Goal: Information Seeking & Learning: Understand process/instructions

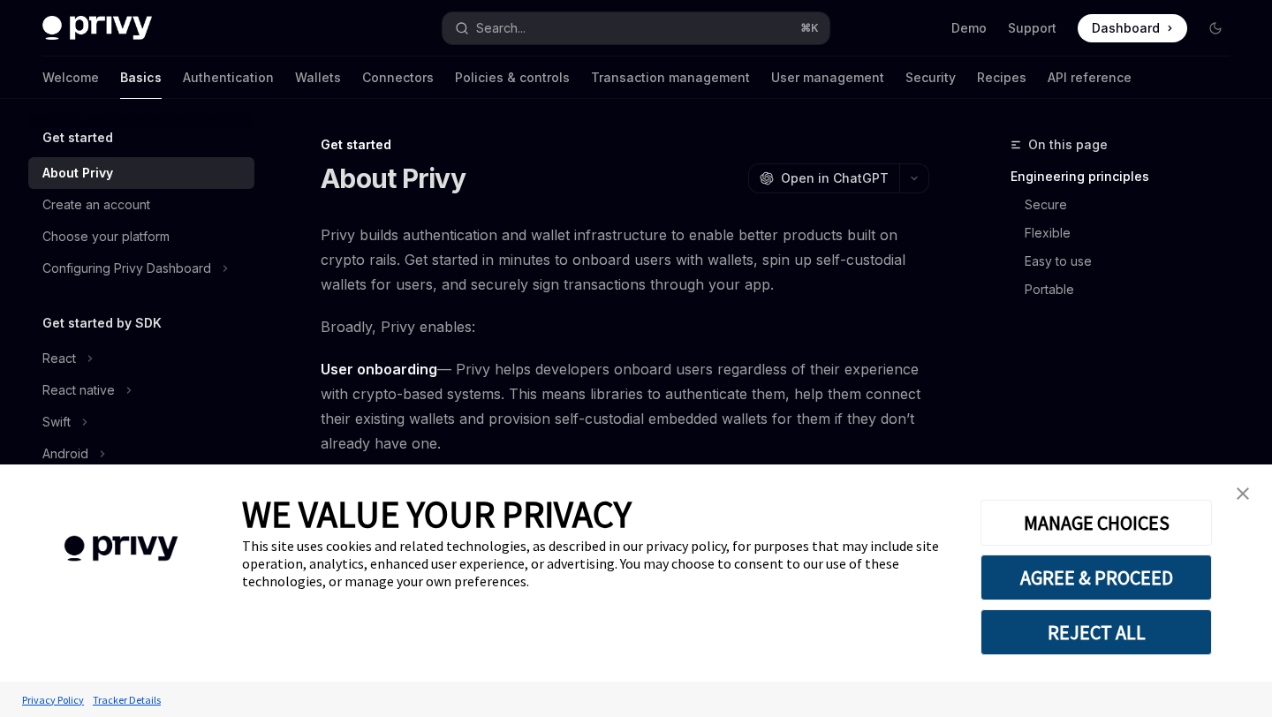
click at [139, 142] on div "Get started" at bounding box center [141, 137] width 226 height 21
click at [95, 136] on h5 "Get started" at bounding box center [77, 137] width 71 height 21
click at [110, 165] on div "About Privy" at bounding box center [77, 173] width 71 height 21
type textarea "*"
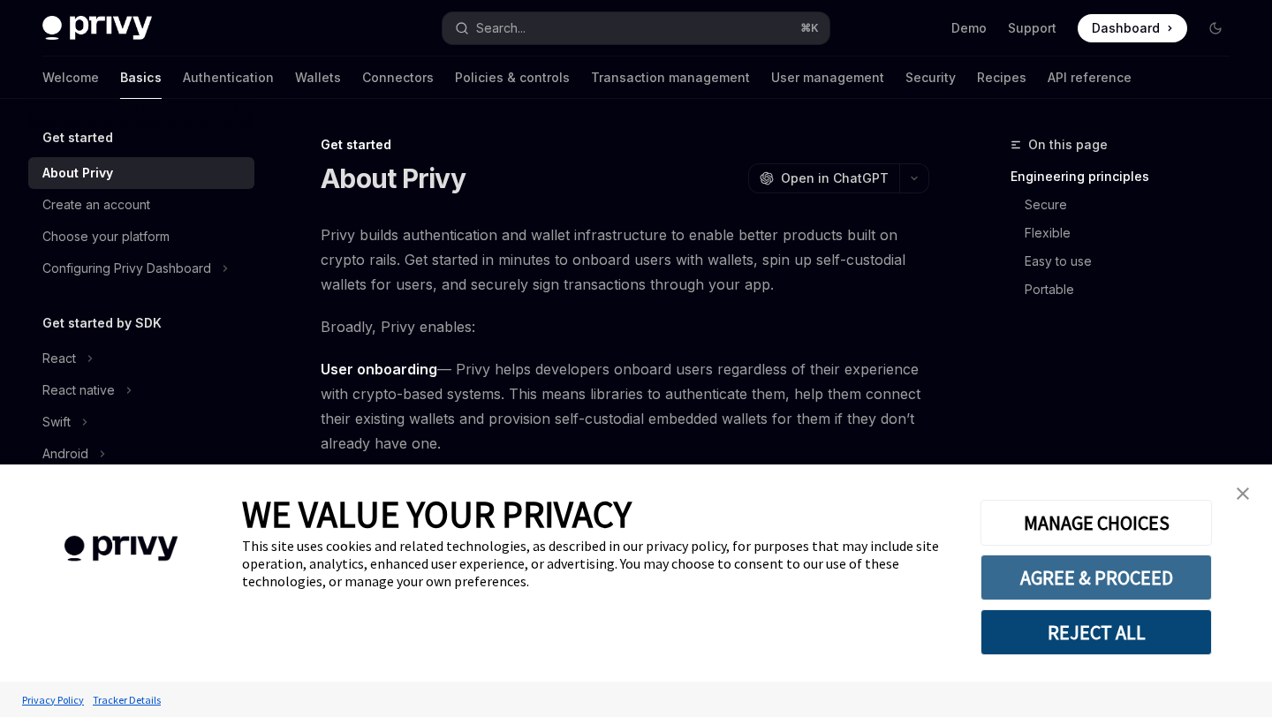
click at [1121, 587] on button "AGREE & PROCEED" at bounding box center [1096, 578] width 231 height 46
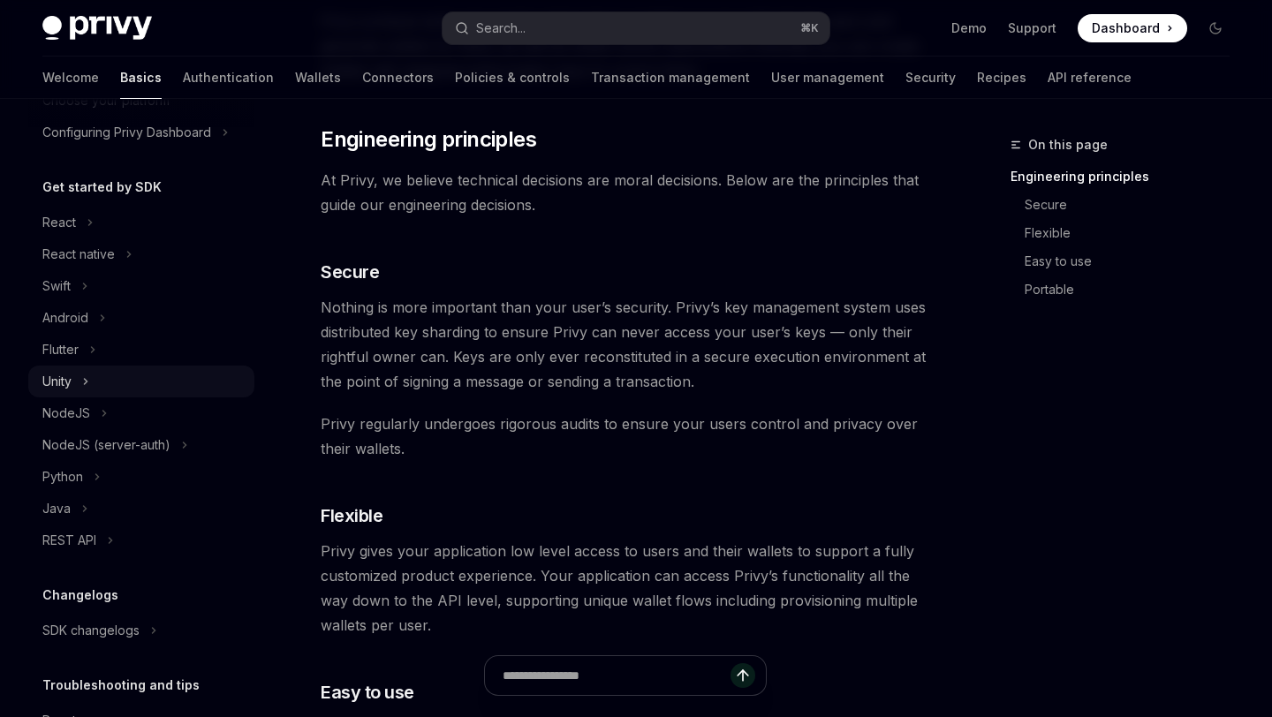
scroll to position [134, 0]
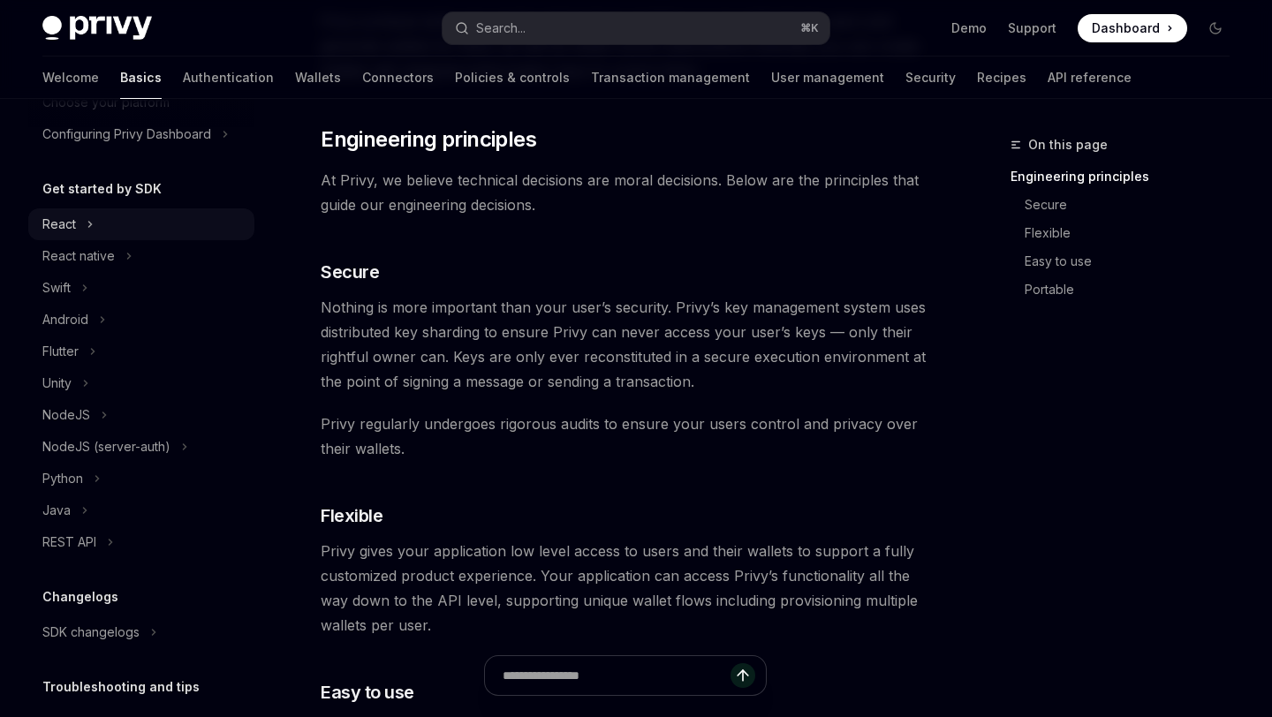
click at [85, 226] on div "React" at bounding box center [141, 224] width 226 height 32
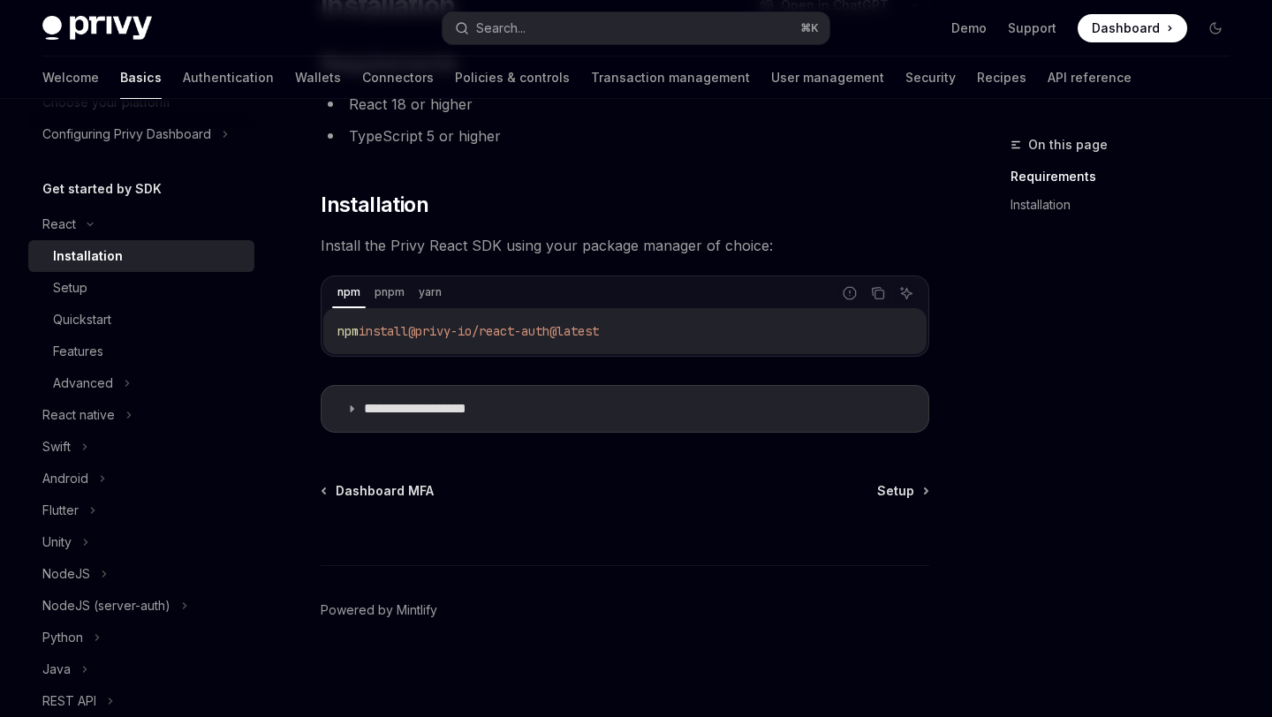
scroll to position [174, 0]
click at [377, 401] on p "**********" at bounding box center [436, 408] width 145 height 18
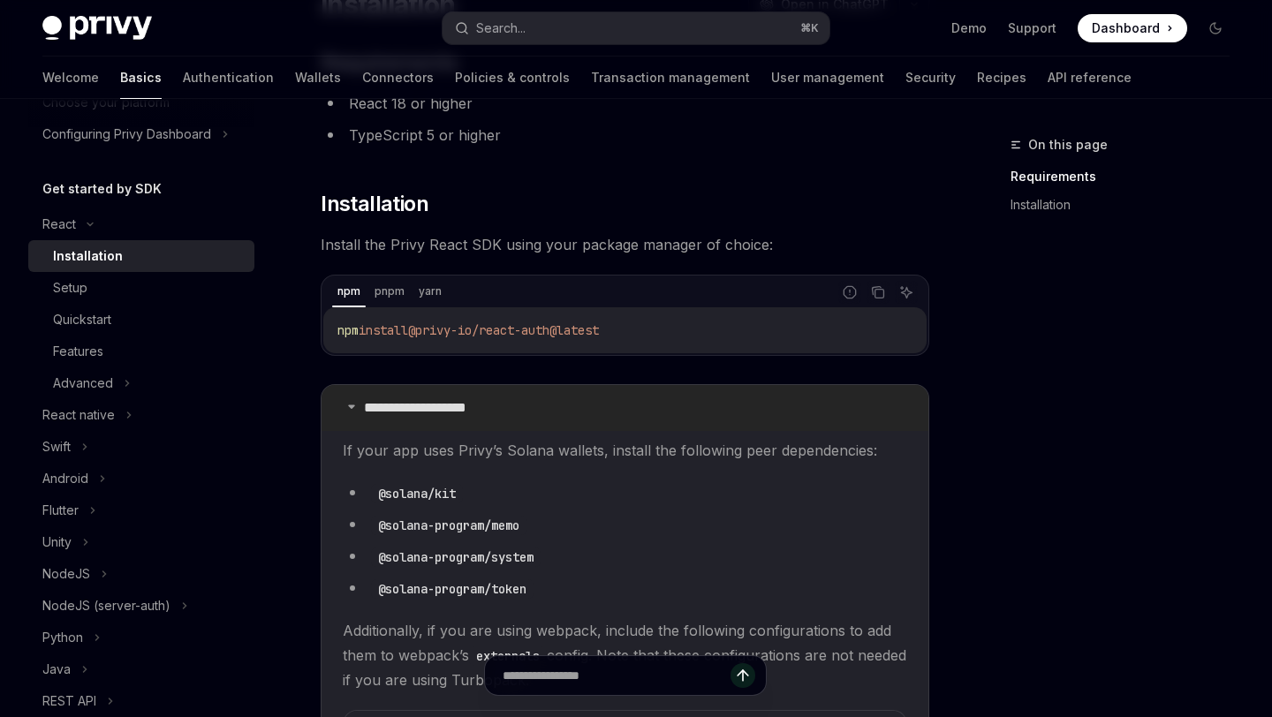
click at [377, 401] on p "**********" at bounding box center [436, 408] width 145 height 18
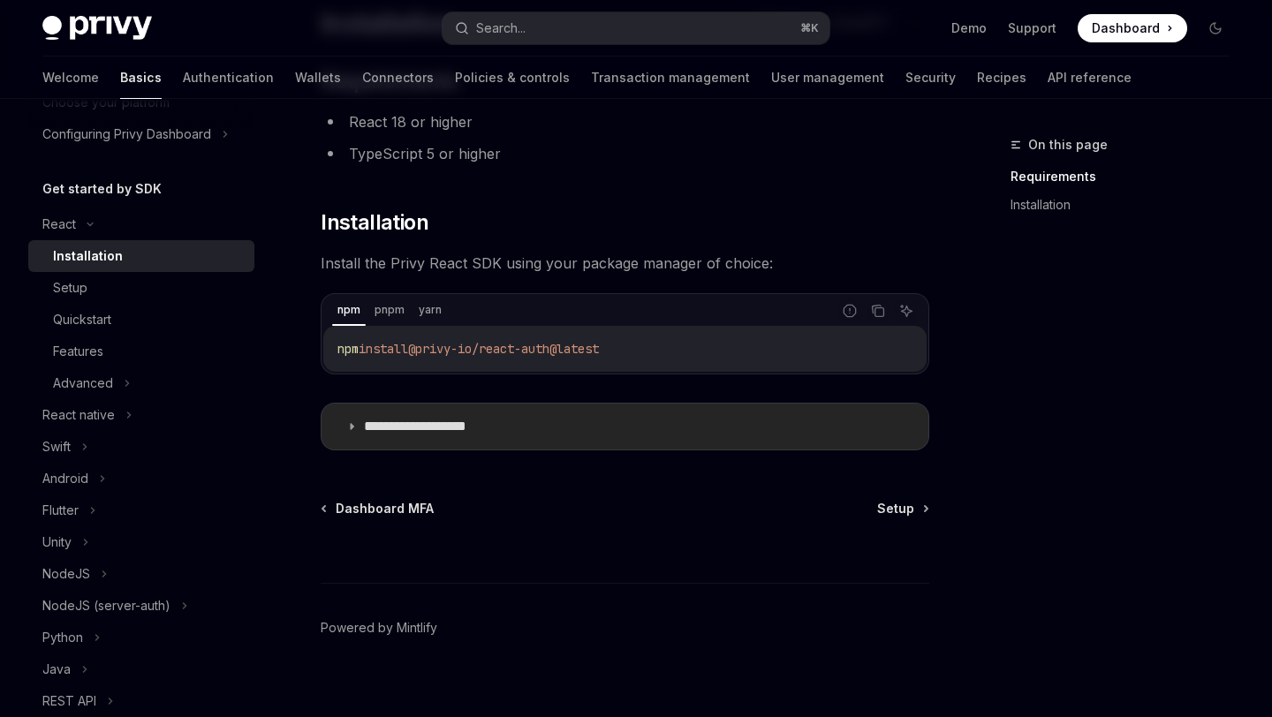
scroll to position [153, 0]
click at [119, 292] on div "Setup" at bounding box center [148, 287] width 191 height 21
type textarea "*"
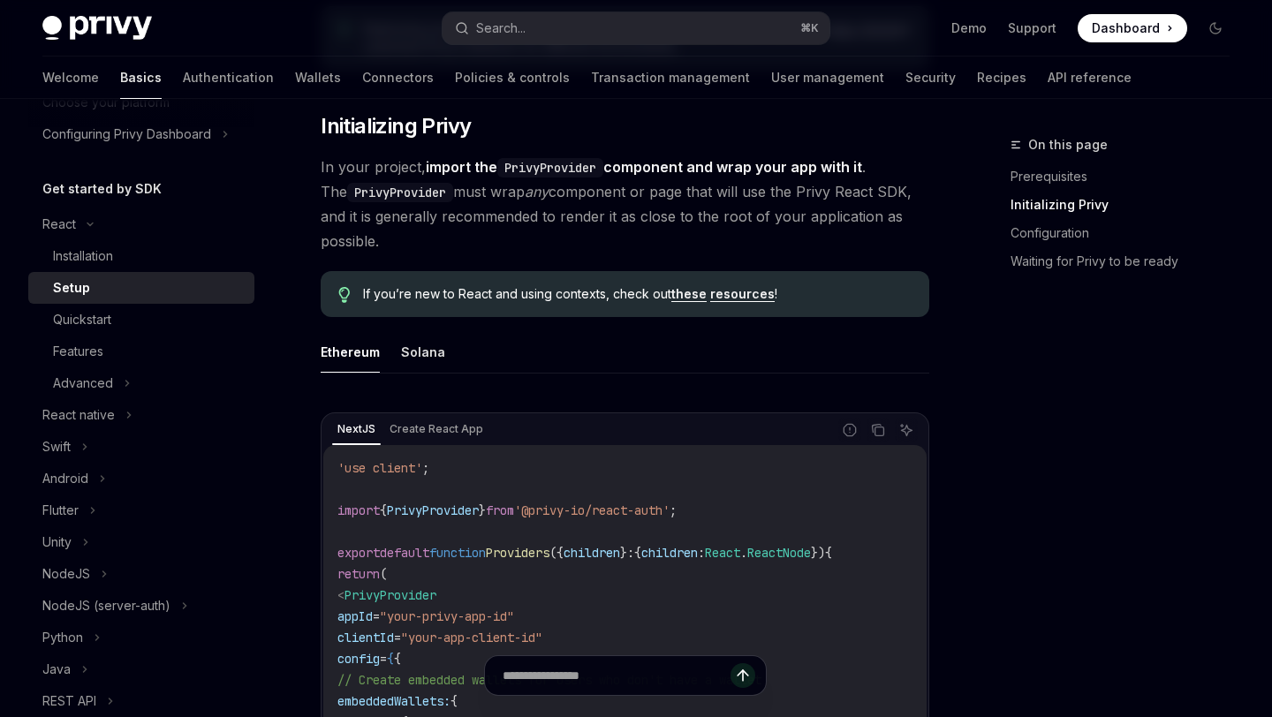
scroll to position [332, 0]
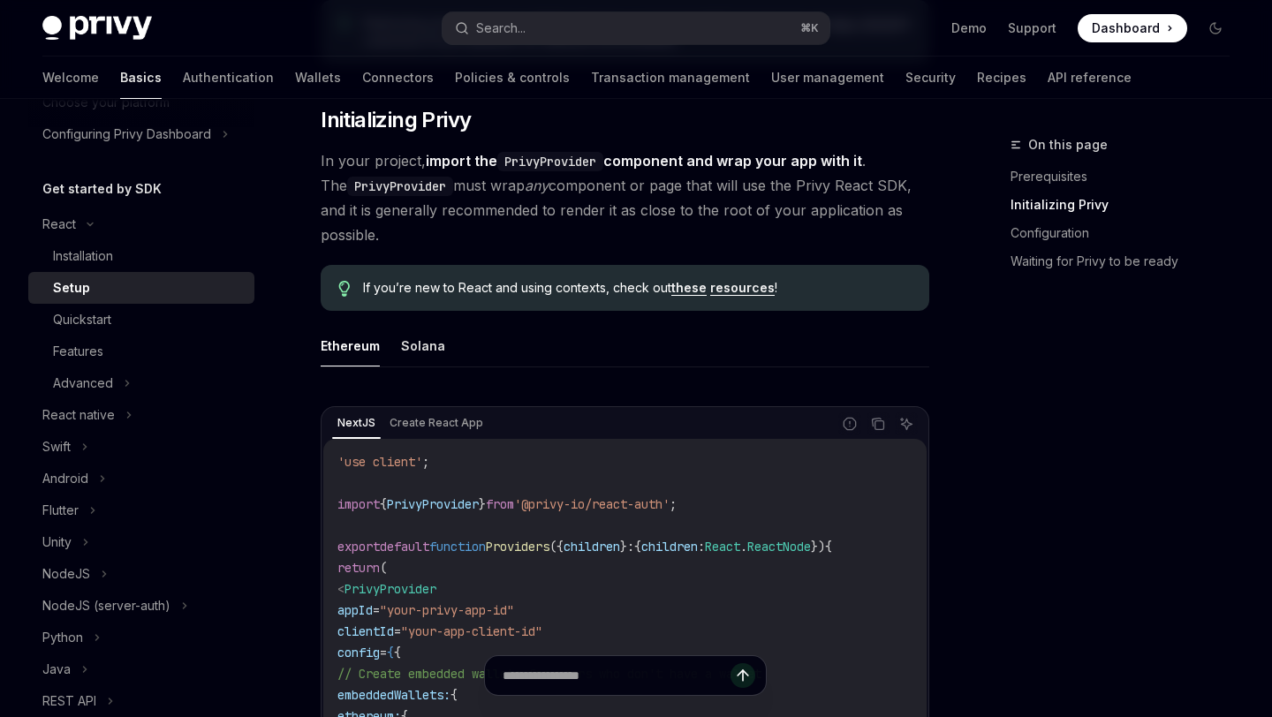
click at [731, 286] on link "resources" at bounding box center [742, 288] width 64 height 16
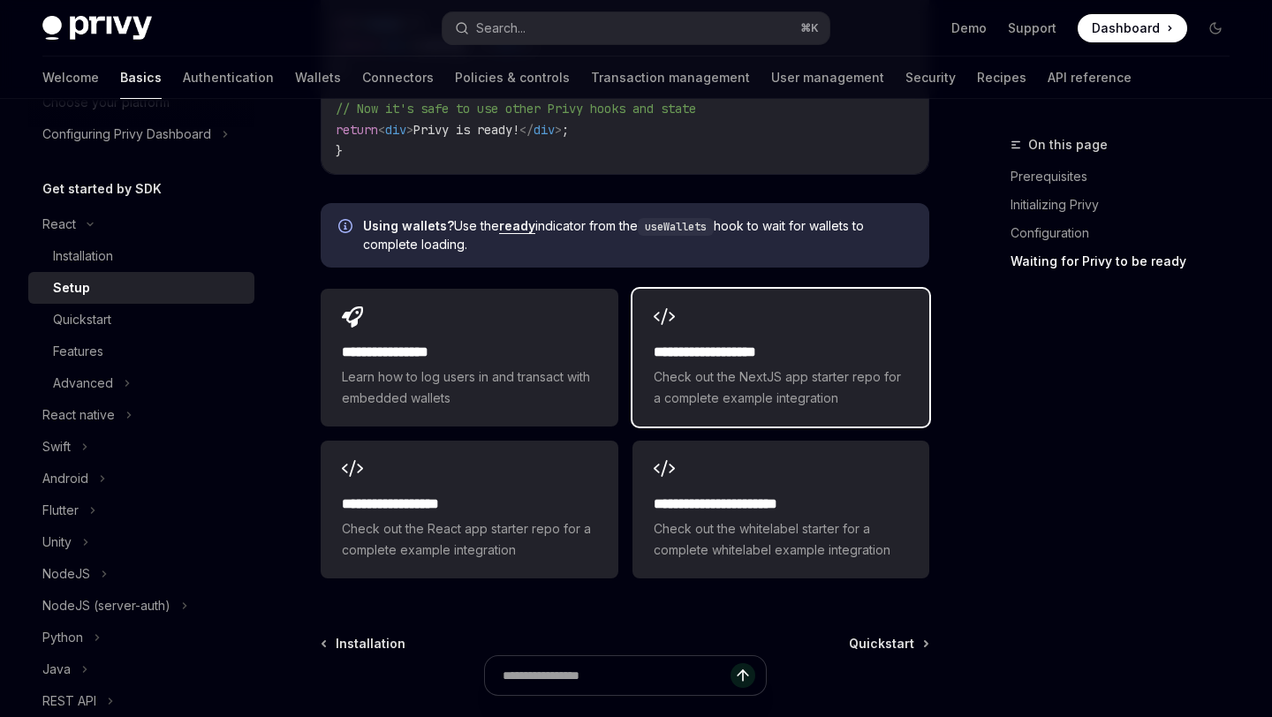
scroll to position [2239, 0]
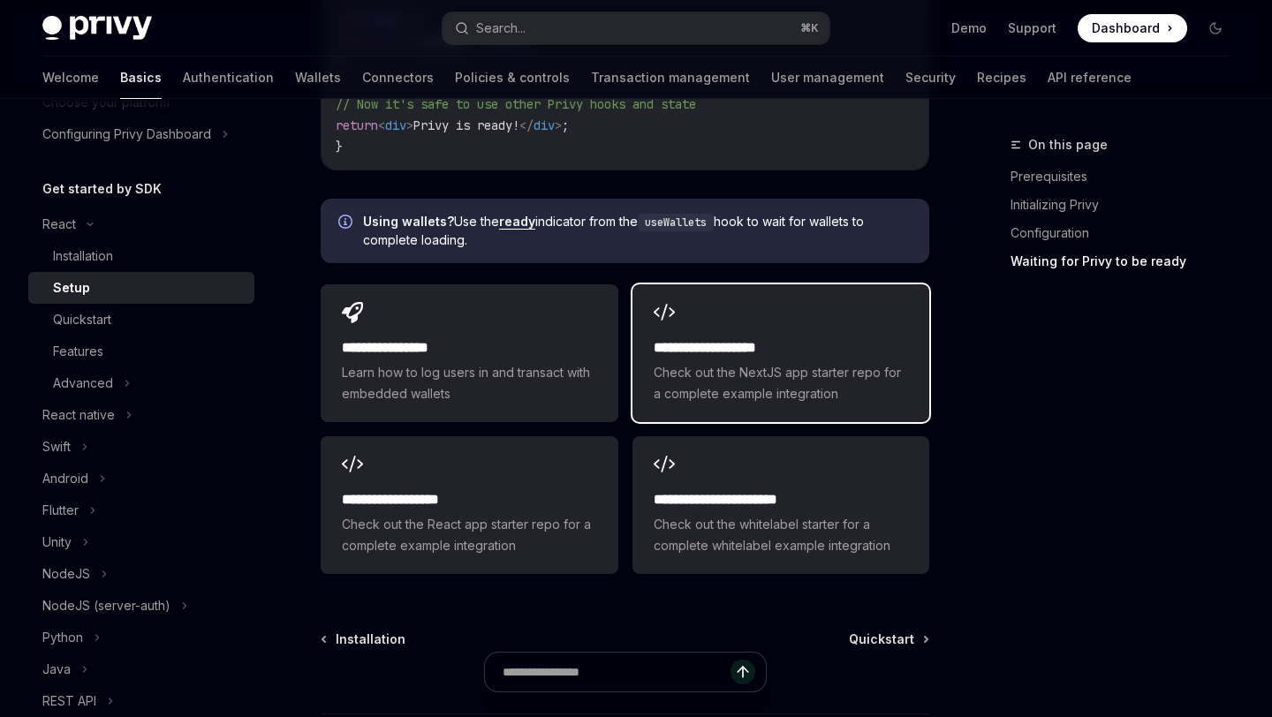
click at [797, 352] on h2 "**********" at bounding box center [781, 347] width 254 height 21
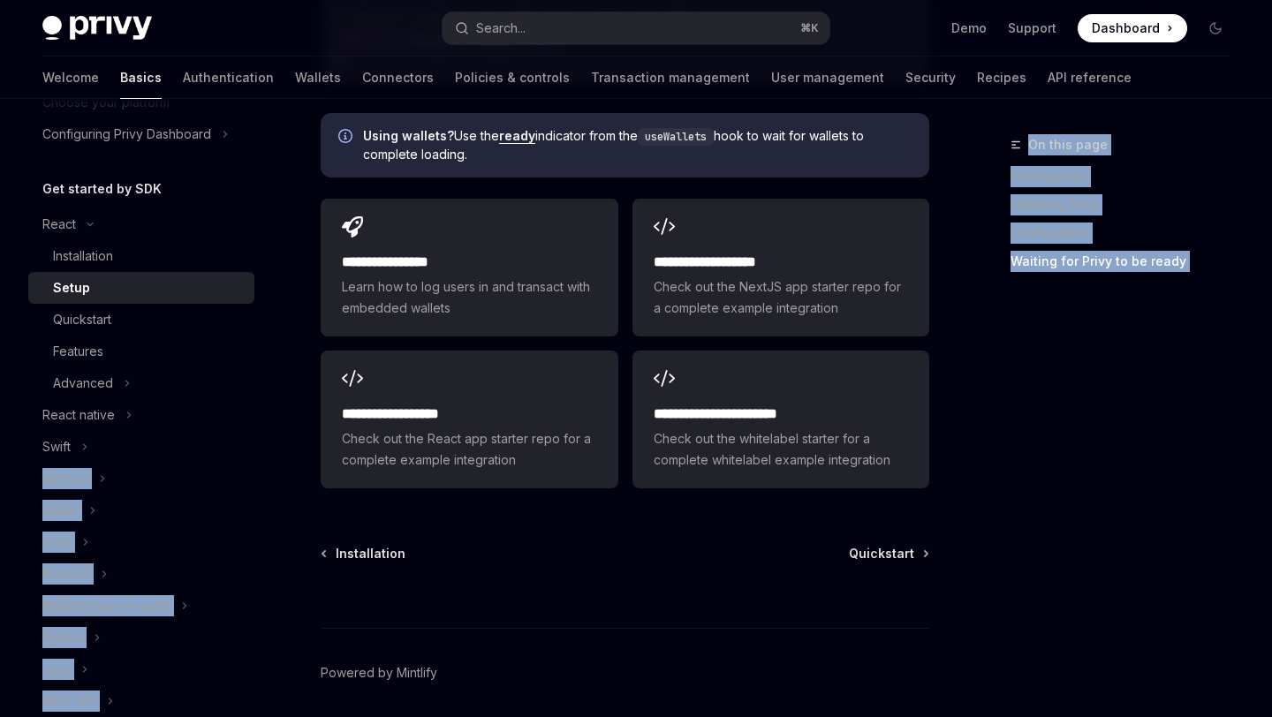
scroll to position [0, 0]
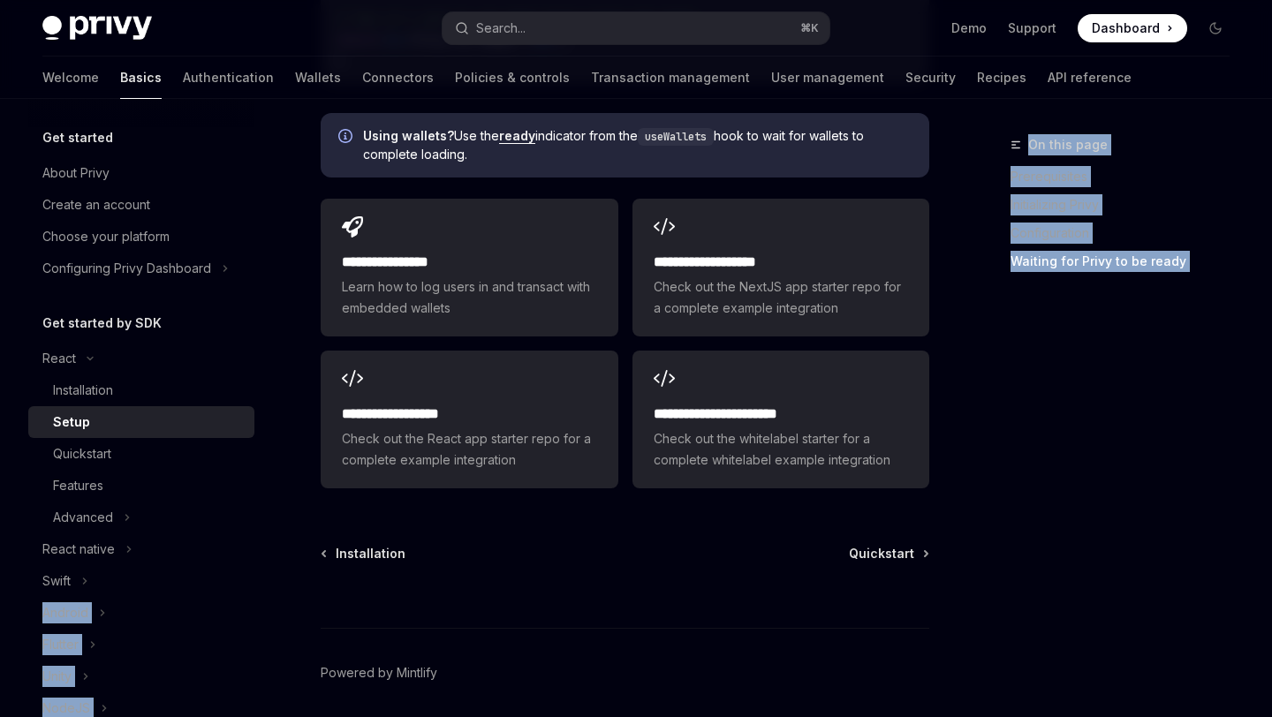
drag, startPoint x: 229, startPoint y: 449, endPoint x: 556, endPoint y: -51, distance: 597.3
